Goal: Information Seeking & Learning: Learn about a topic

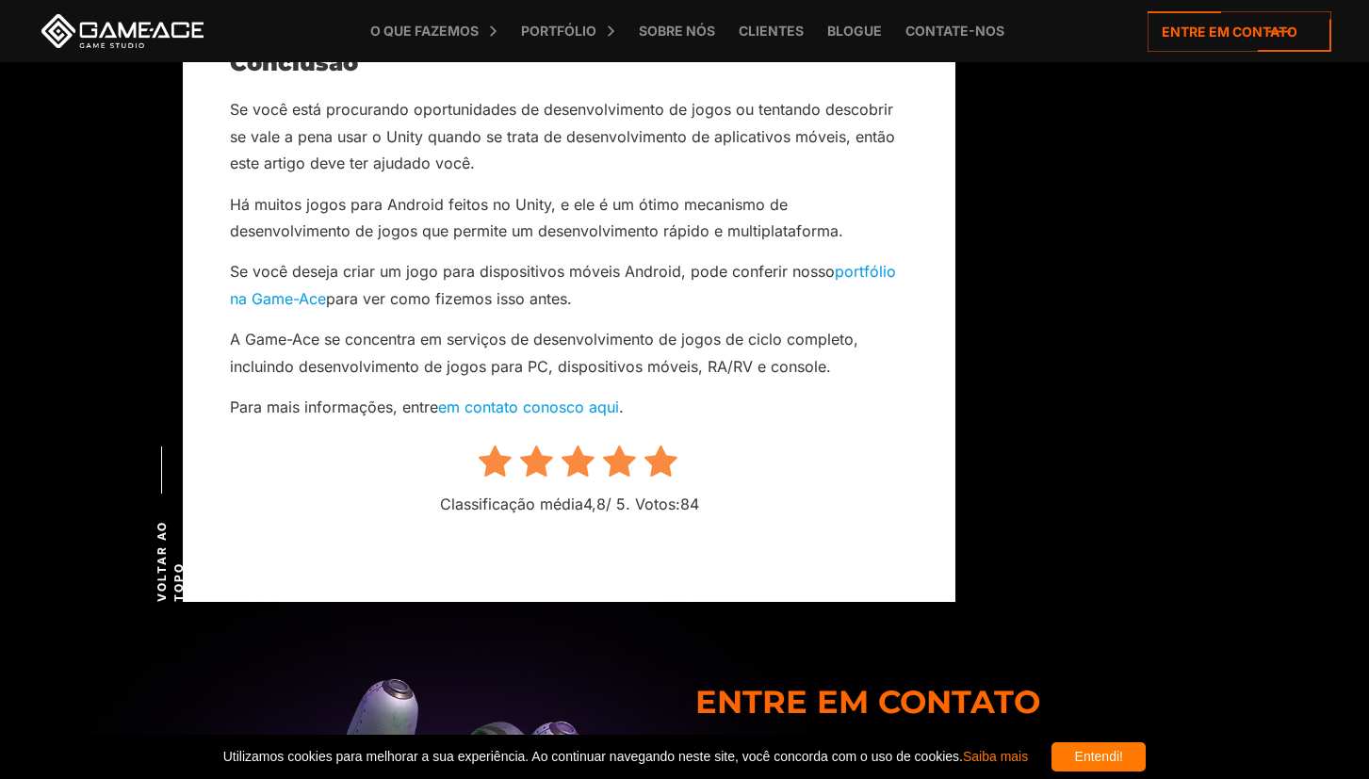
scroll to position [11327, 0]
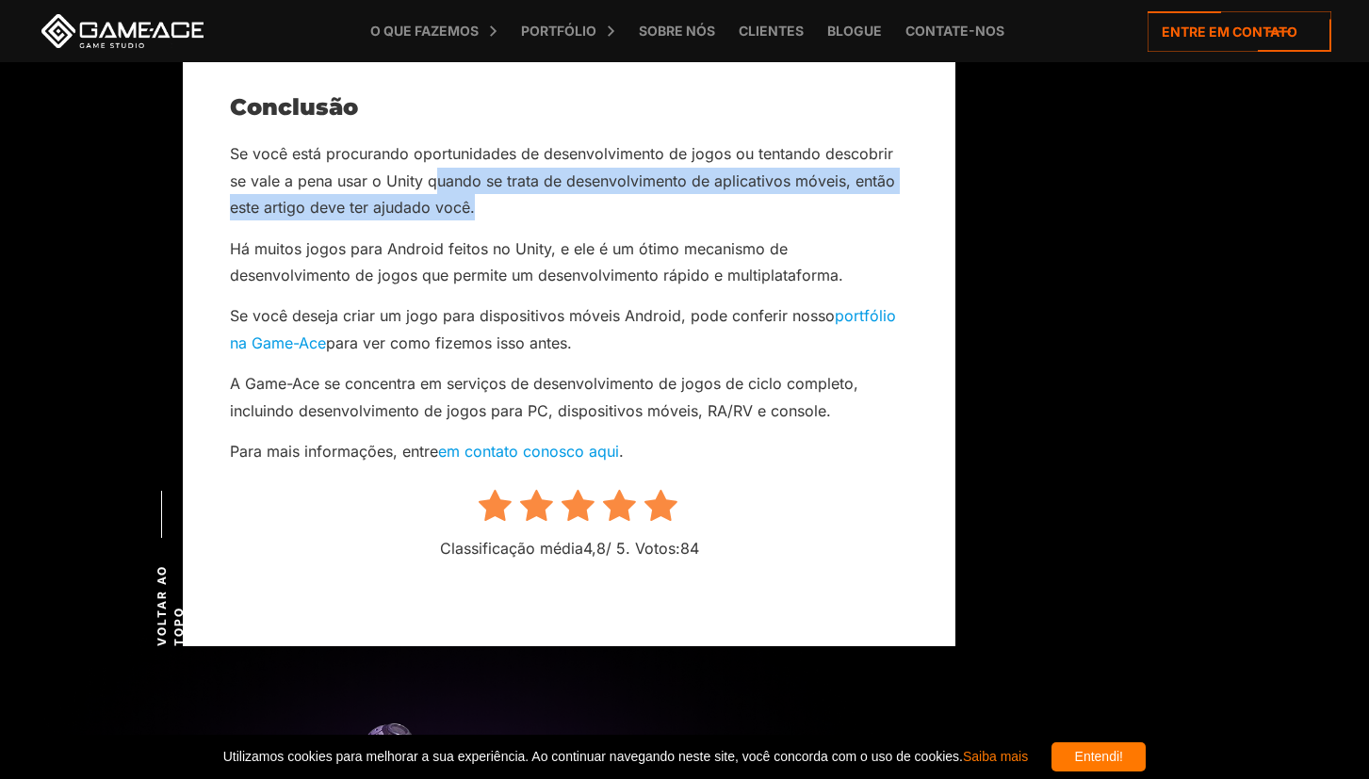
drag, startPoint x: 440, startPoint y: 123, endPoint x: 770, endPoint y: 147, distance: 330.6
click at [772, 146] on p "Se você está procurando oportunidades de desenvolvimento de jogos ou tentando d…" at bounding box center [569, 180] width 678 height 80
click at [758, 149] on p "Se você está procurando oportunidades de desenvolvimento de jogos ou tentando d…" at bounding box center [569, 180] width 678 height 80
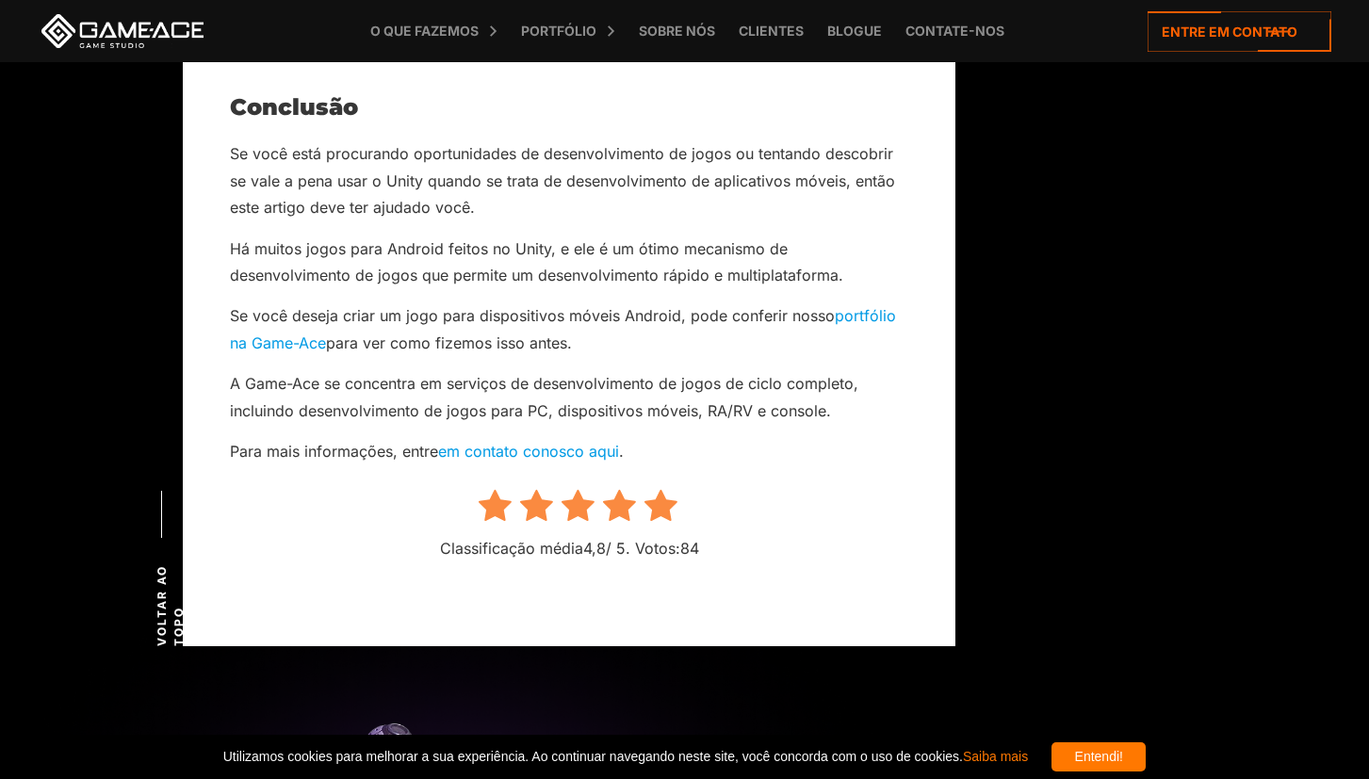
scroll to position [11421, 0]
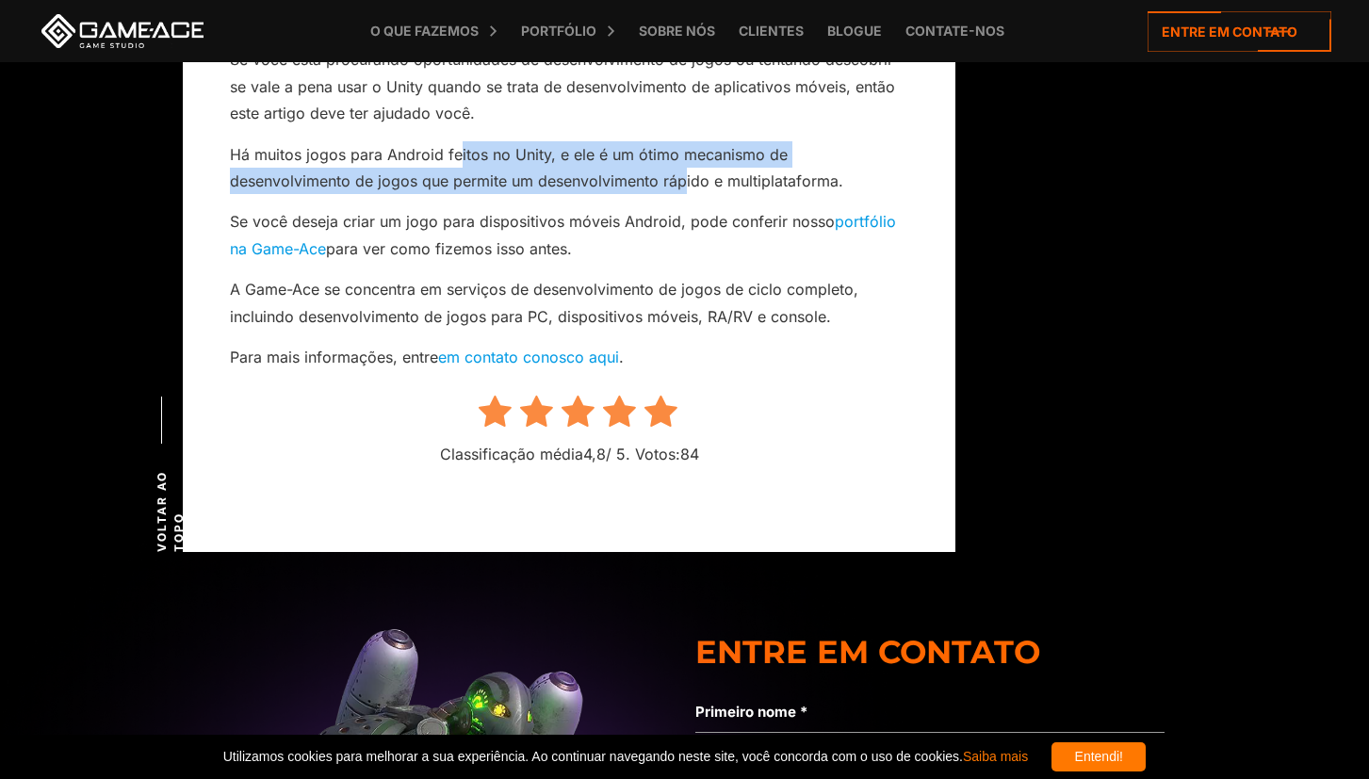
drag, startPoint x: 460, startPoint y: 100, endPoint x: 558, endPoint y: 123, distance: 100.8
click at [558, 145] on font "Há muitos jogos para Android feitos no Unity, e ele é um ótimo mecanismo de des…" at bounding box center [536, 167] width 613 height 45
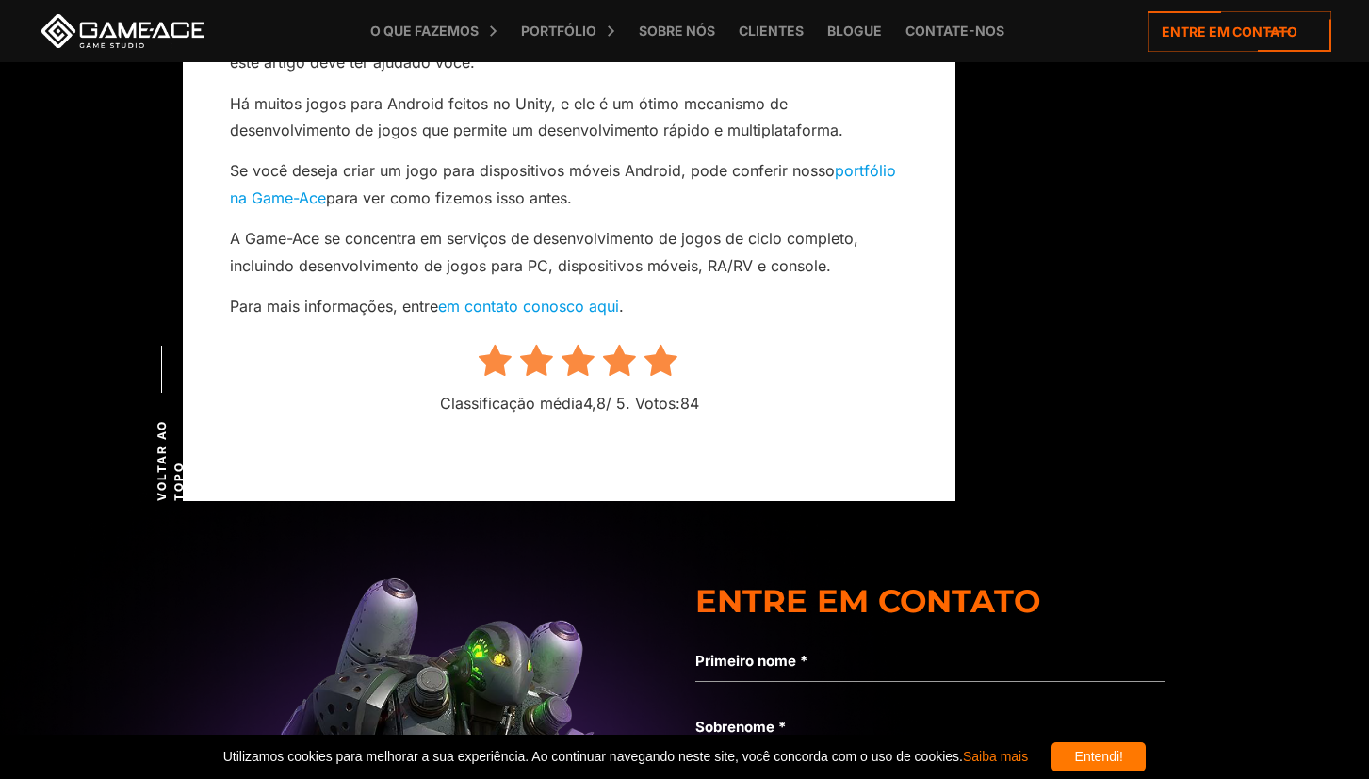
scroll to position [11516, 0]
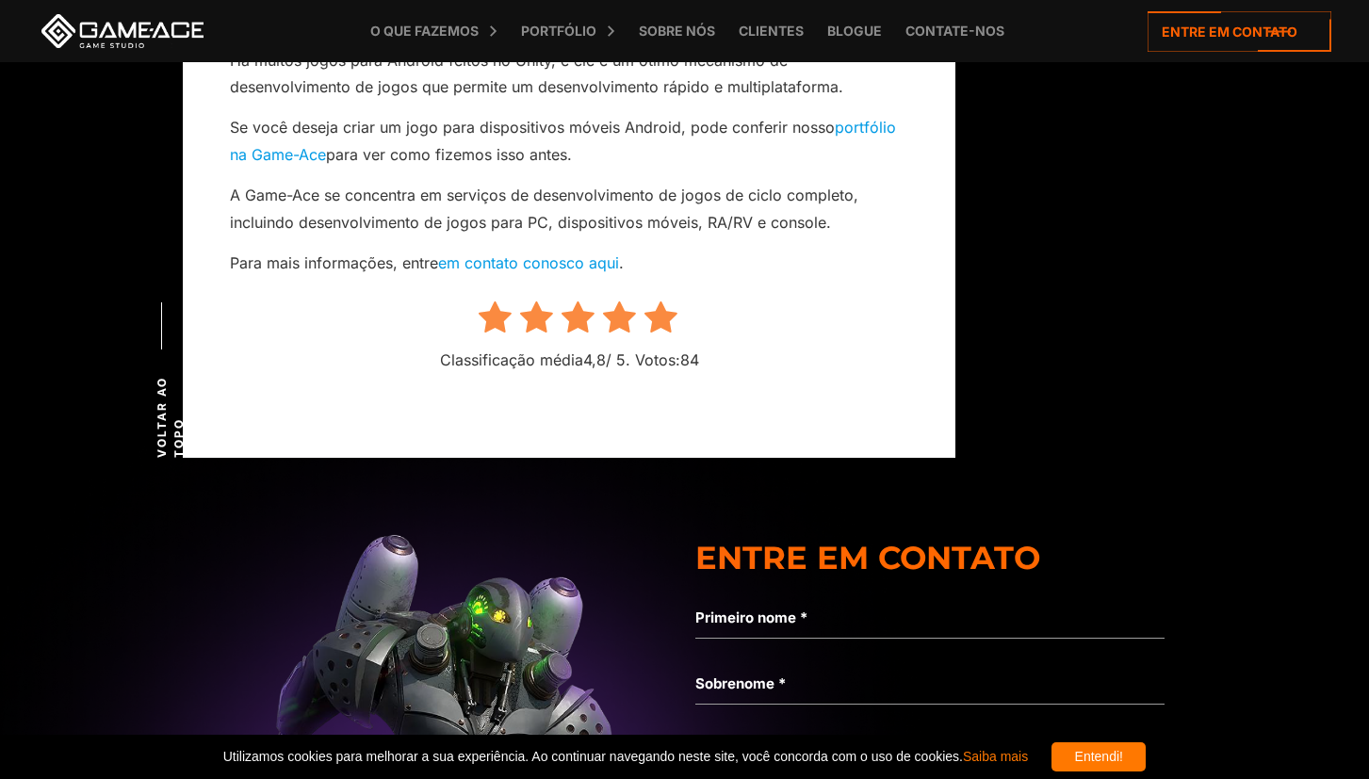
drag, startPoint x: 453, startPoint y: 83, endPoint x: 574, endPoint y: 95, distance: 121.2
click at [574, 114] on p "Se você deseja criar um jogo para dispositivos móveis Android, pode conferir no…" at bounding box center [569, 141] width 678 height 54
click at [576, 114] on p "Se você deseja criar um jogo para dispositivos móveis Android, pode conferir no…" at bounding box center [569, 141] width 678 height 54
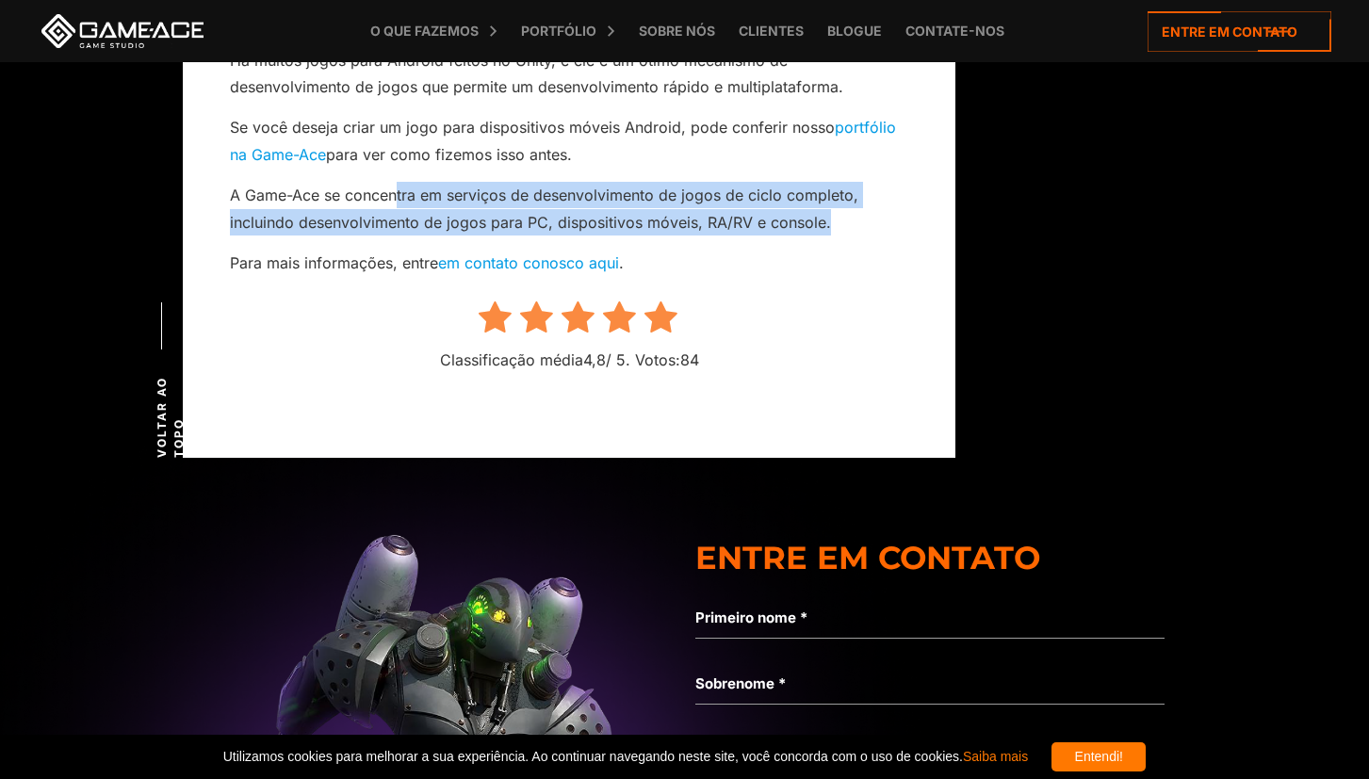
drag, startPoint x: 400, startPoint y: 149, endPoint x: 850, endPoint y: 155, distance: 450.5
click at [850, 182] on p "A Game-Ace se concentra em serviços de desenvolvimento de jogos de ciclo comple…" at bounding box center [569, 209] width 678 height 54
drag, startPoint x: 830, startPoint y: 168, endPoint x: 236, endPoint y: 139, distance: 595.3
click at [238, 182] on p "A Game-Ace se concentra em serviços de desenvolvimento de jogos de ciclo comple…" at bounding box center [569, 209] width 678 height 54
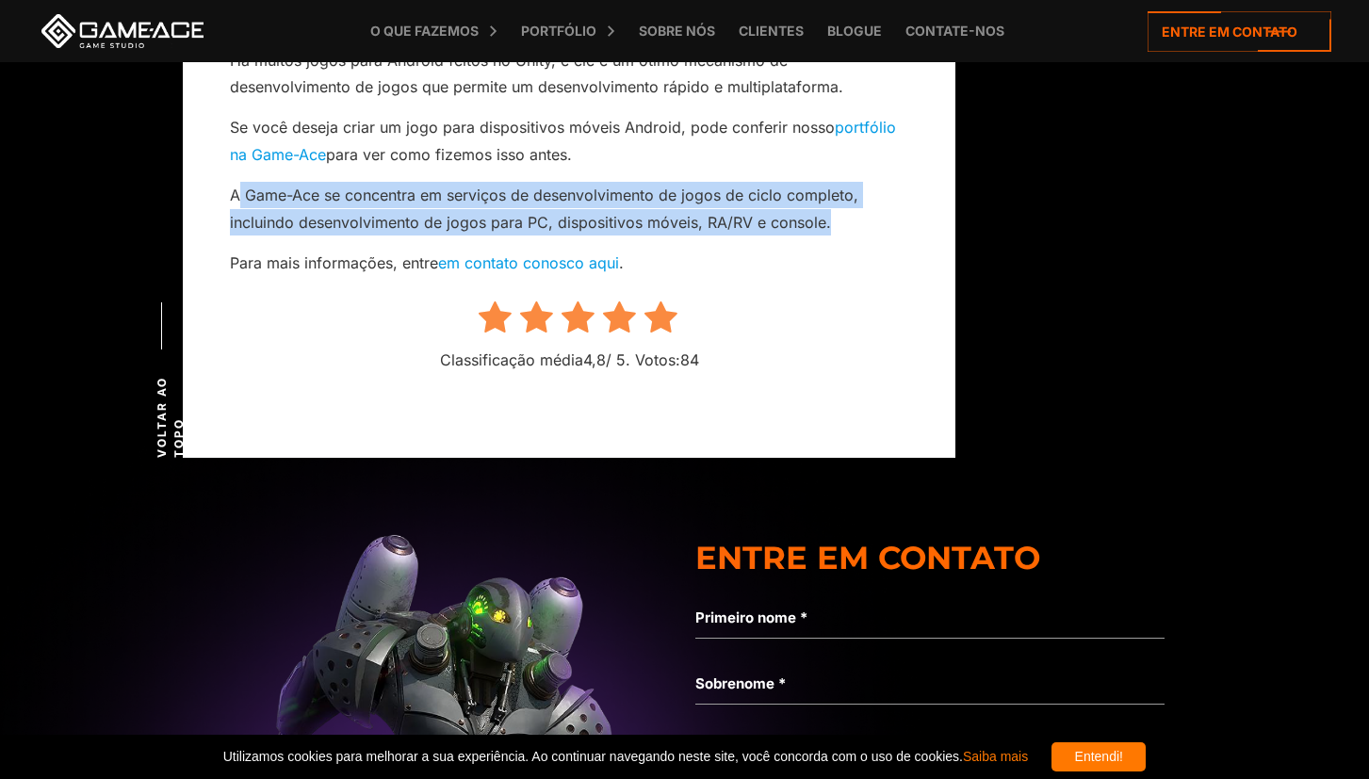
click at [245, 186] on font "A Game-Ace se concentra em serviços de desenvolvimento de jogos de ciclo comple…" at bounding box center [544, 208] width 629 height 45
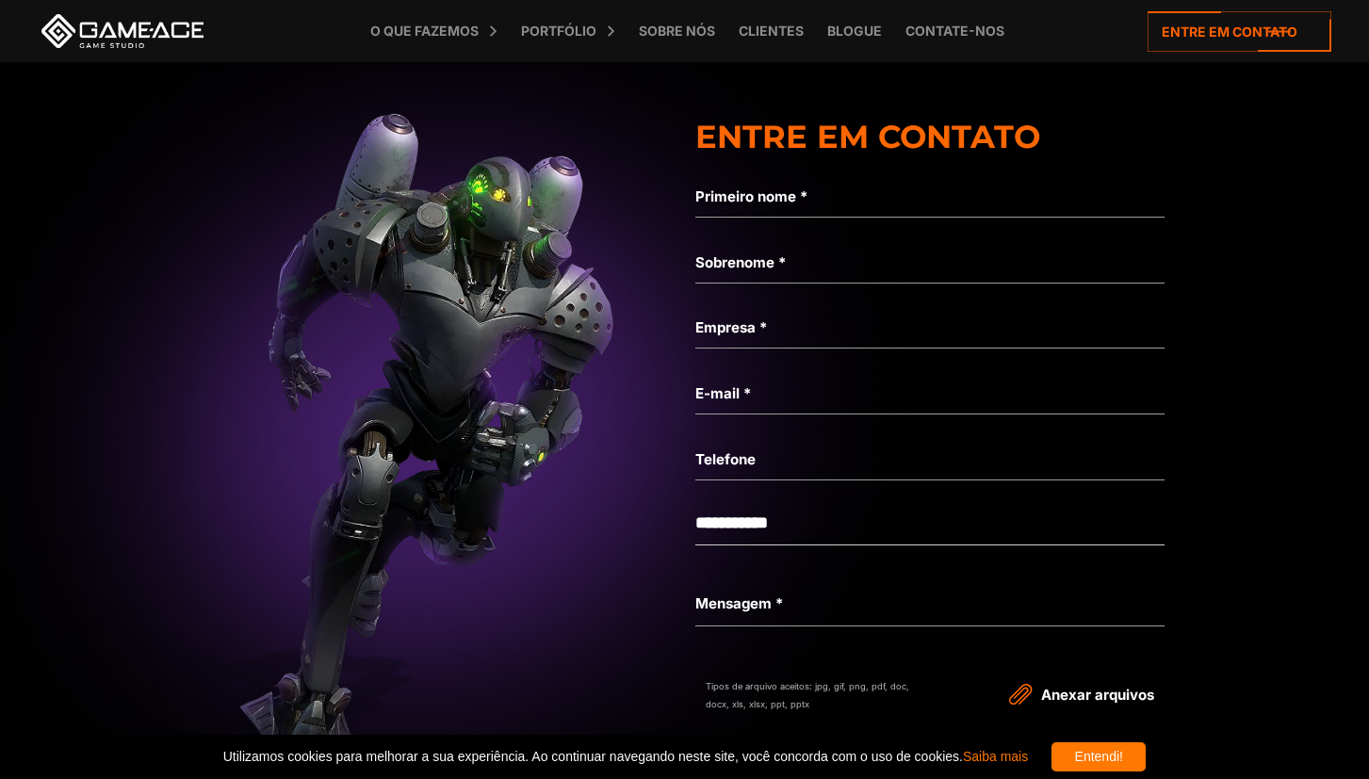
scroll to position [11893, 0]
